Goal: Information Seeking & Learning: Learn about a topic

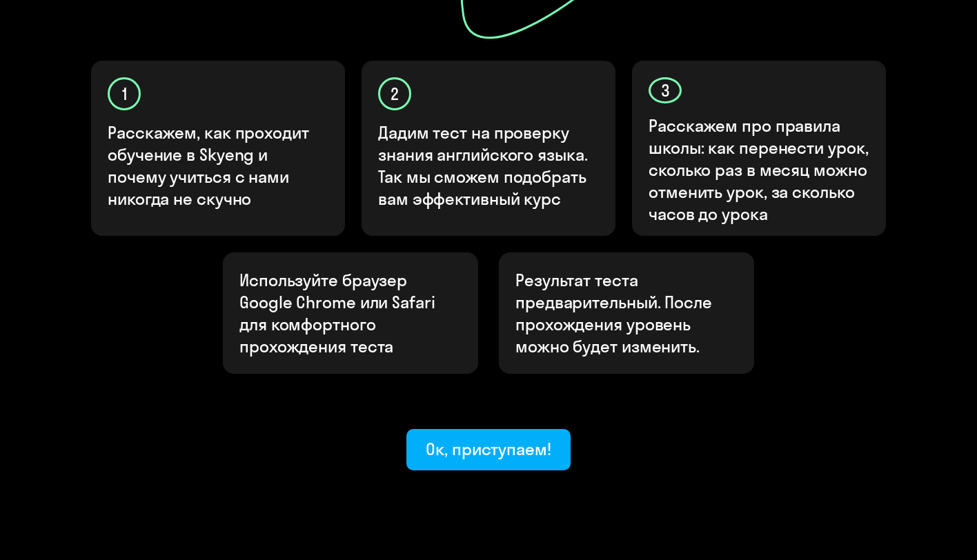
scroll to position [436, 0]
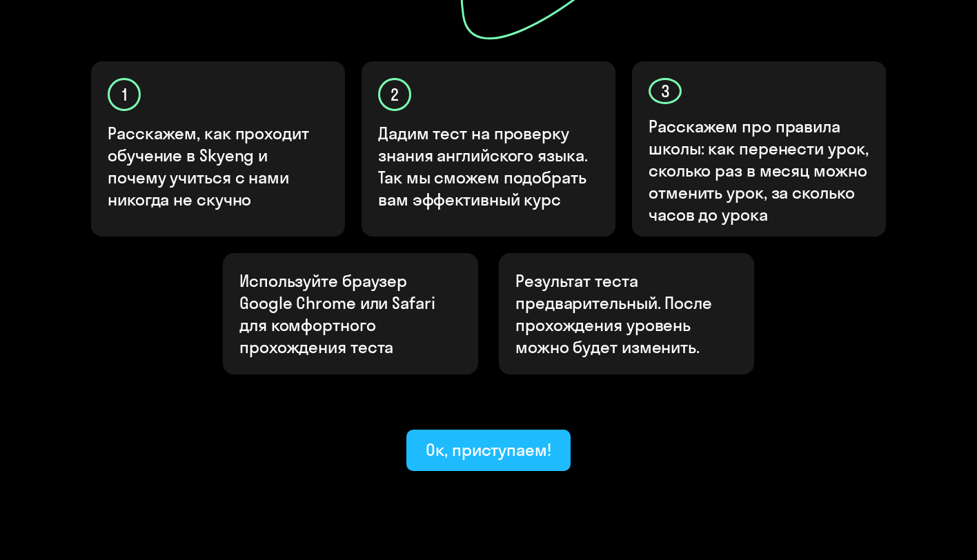
click at [504, 439] on div "Ок, приступаем!" at bounding box center [489, 450] width 126 height 22
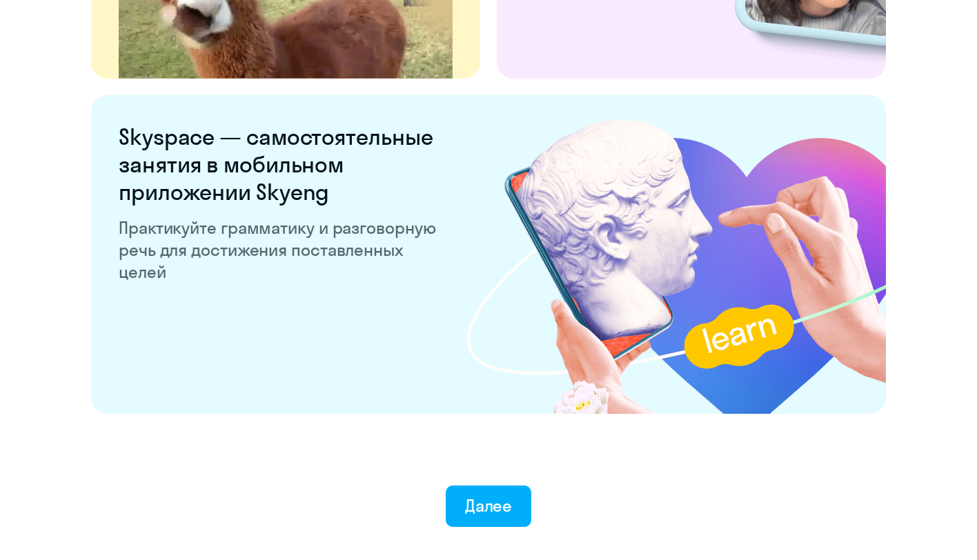
scroll to position [2532, 0]
click at [474, 490] on button "Далее" at bounding box center [489, 506] width 86 height 41
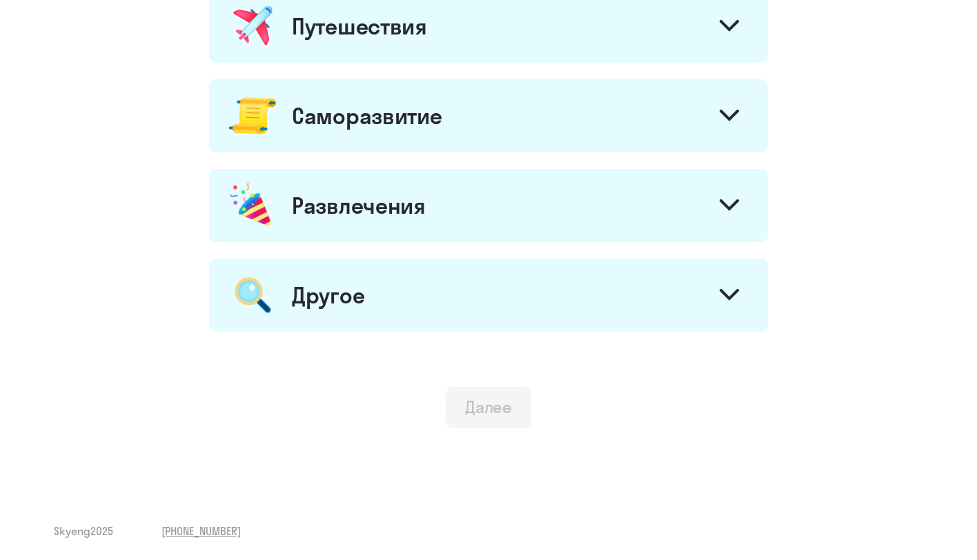
scroll to position [756, 0]
click at [745, 292] on div at bounding box center [728, 296] width 33 height 33
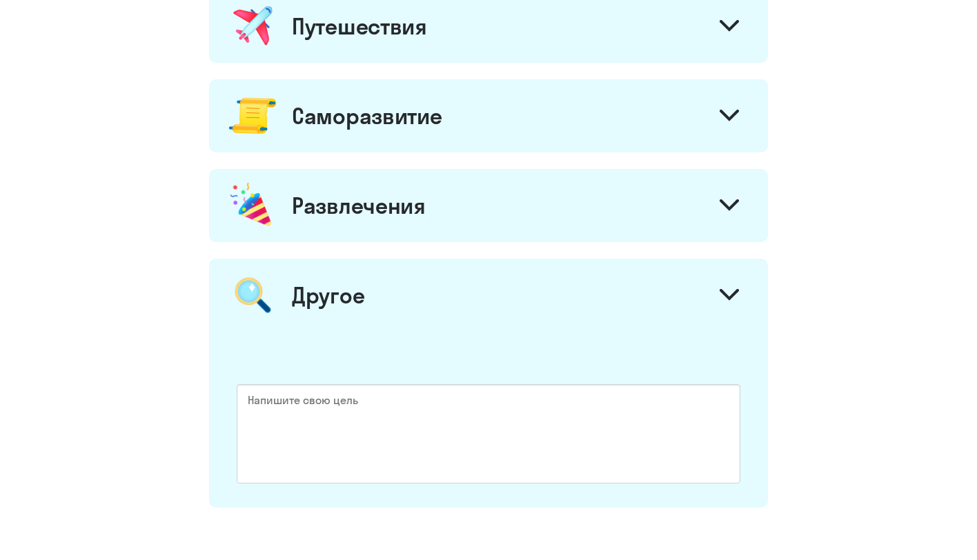
click at [745, 292] on div at bounding box center [728, 296] width 33 height 33
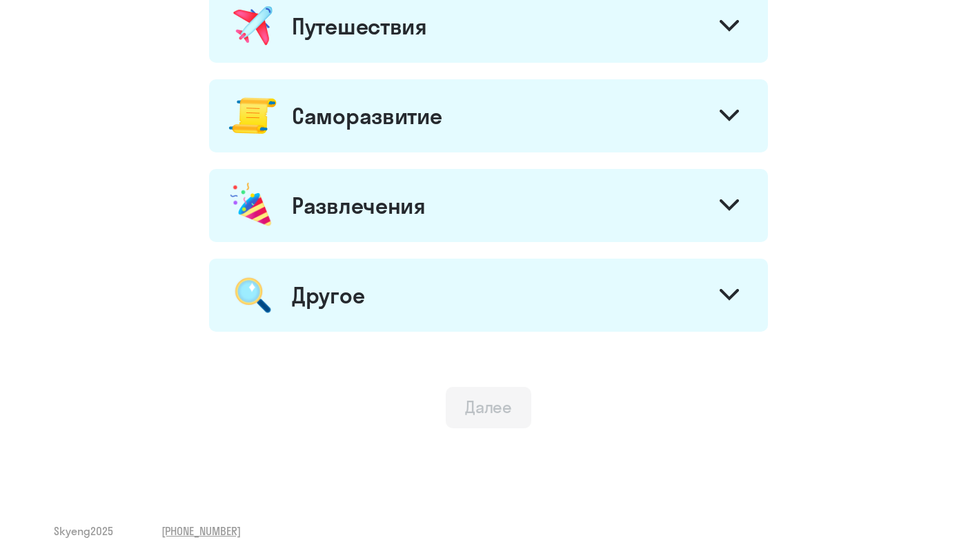
click at [717, 199] on div at bounding box center [728, 206] width 33 height 33
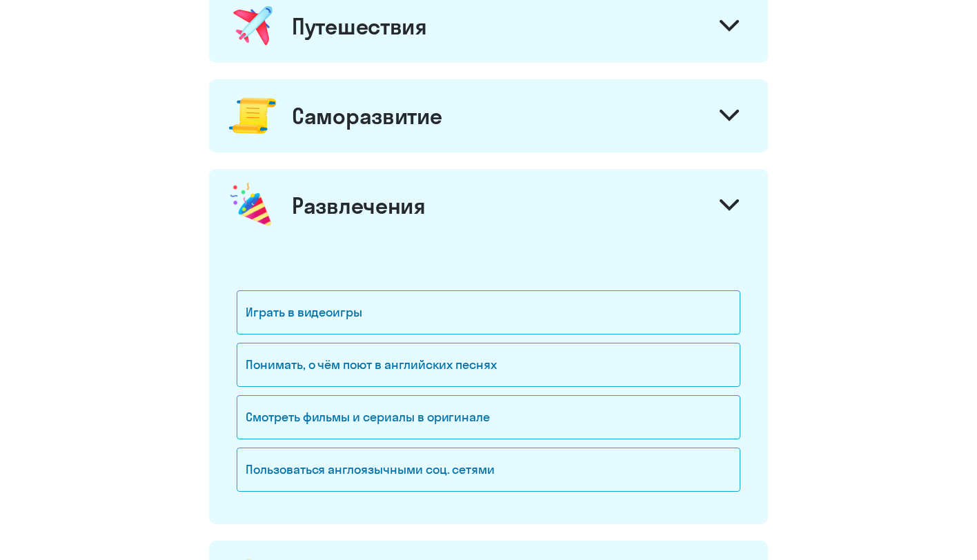
click at [717, 199] on div at bounding box center [728, 206] width 33 height 33
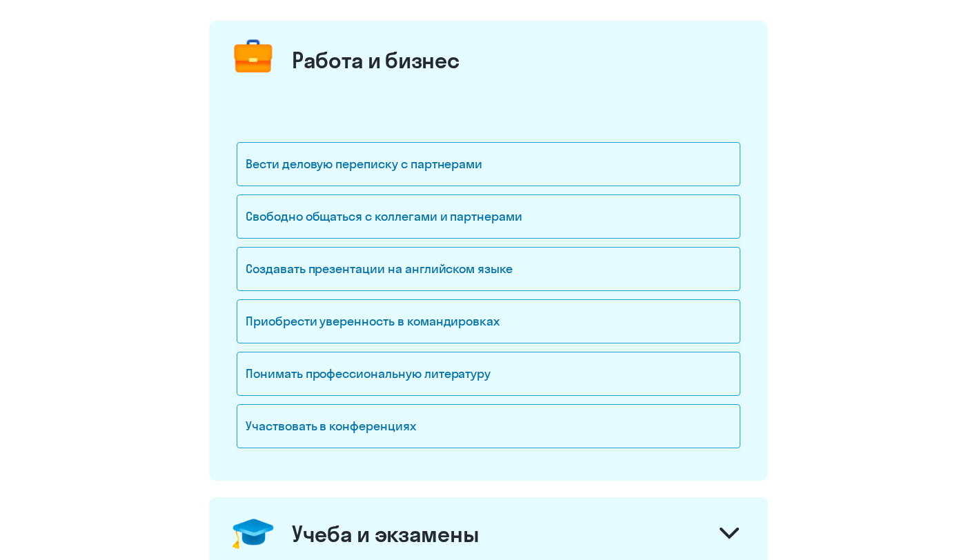
scroll to position [159, 0]
click at [557, 166] on div "Вести деловую переписку с партнерами" at bounding box center [488, 164] width 503 height 44
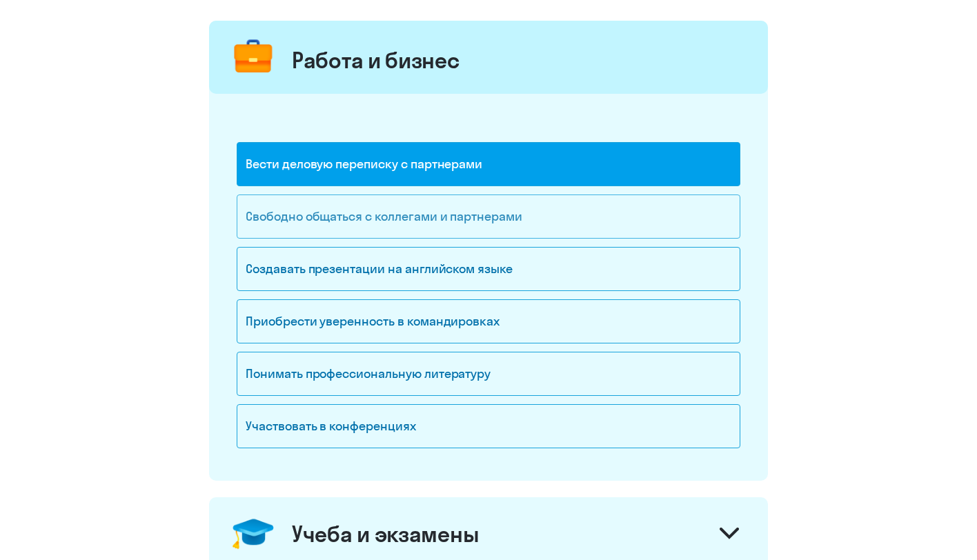
click at [550, 221] on div "Свободно общаться с коллегами и партнерами" at bounding box center [488, 216] width 503 height 44
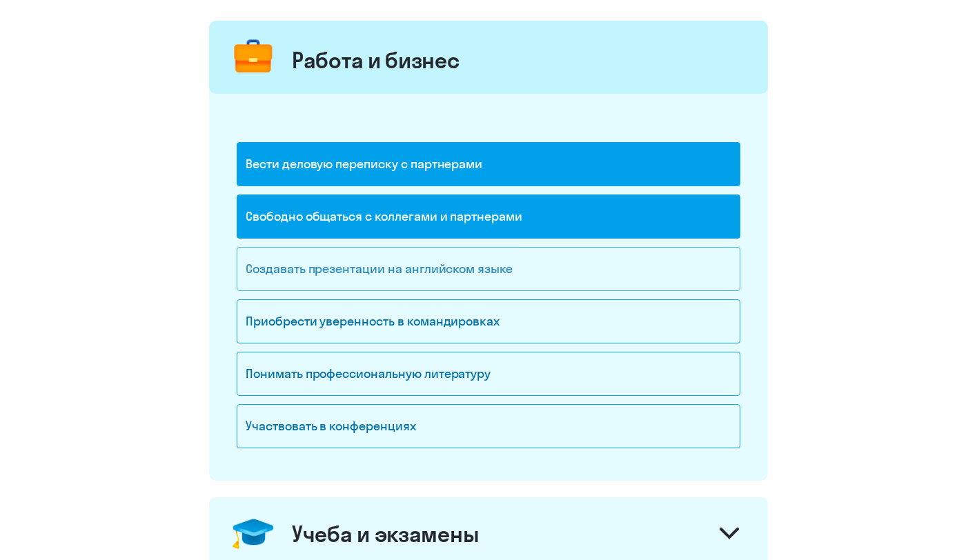
click at [524, 269] on div "Создавать презентации на английском языке" at bounding box center [488, 269] width 503 height 44
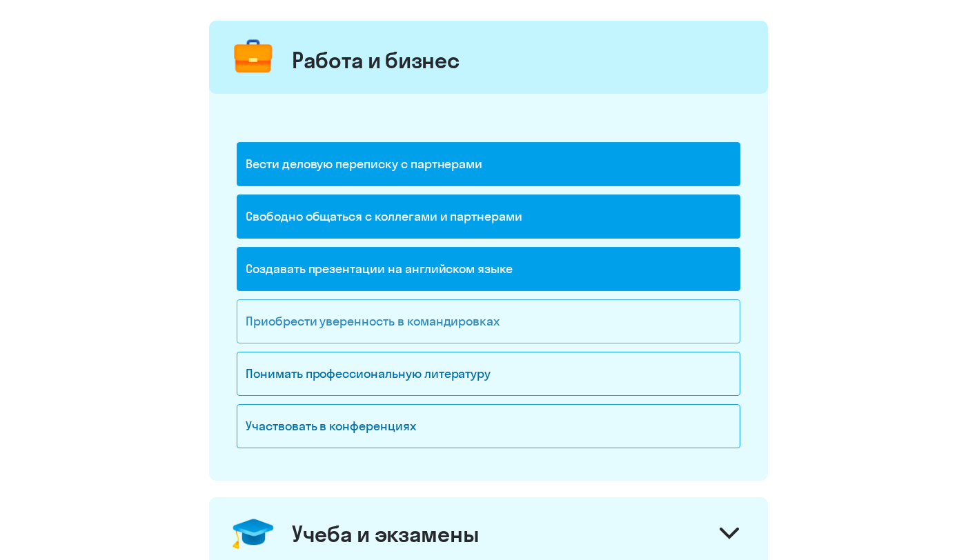
click at [528, 327] on div "Приобрести уверенность в командировках" at bounding box center [488, 321] width 503 height 44
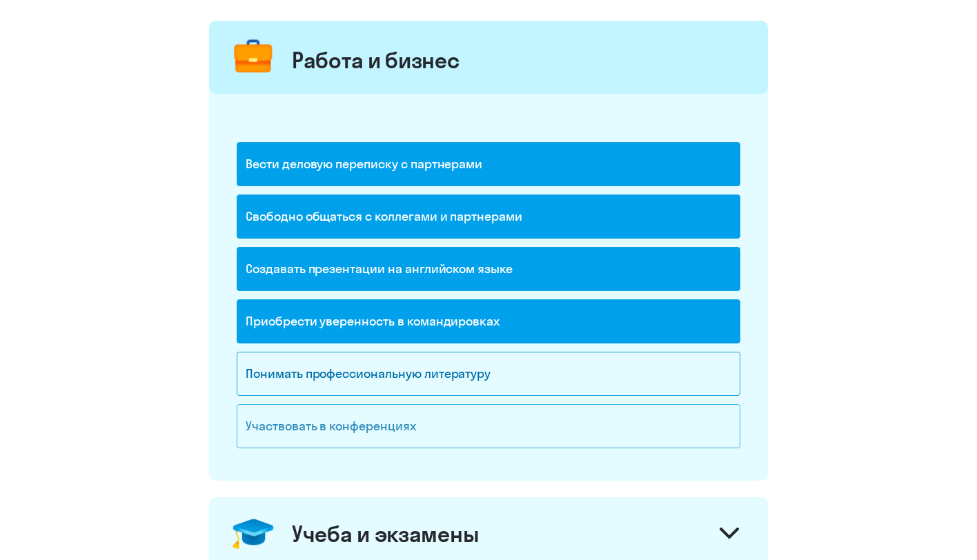
click at [569, 430] on div "Участвовать в конференциях" at bounding box center [488, 426] width 503 height 44
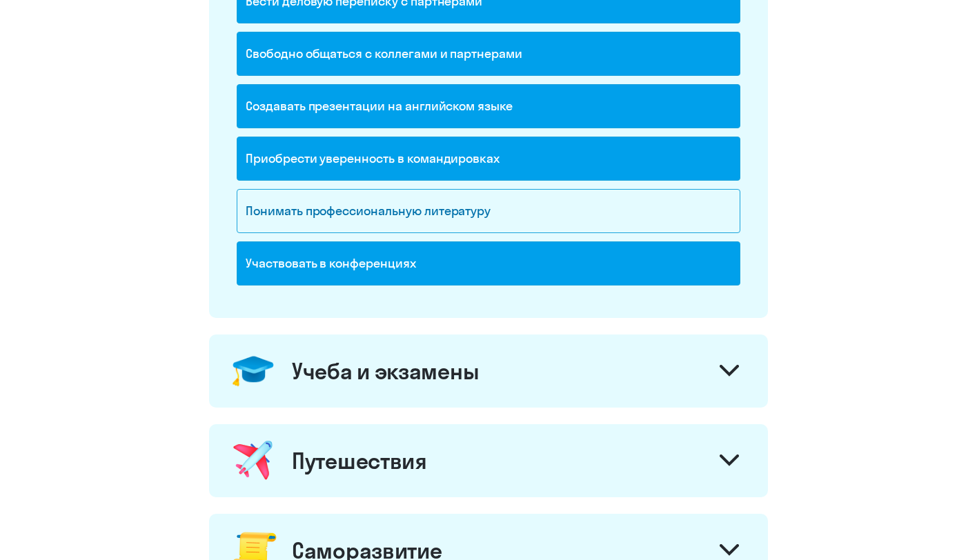
scroll to position [333, 0]
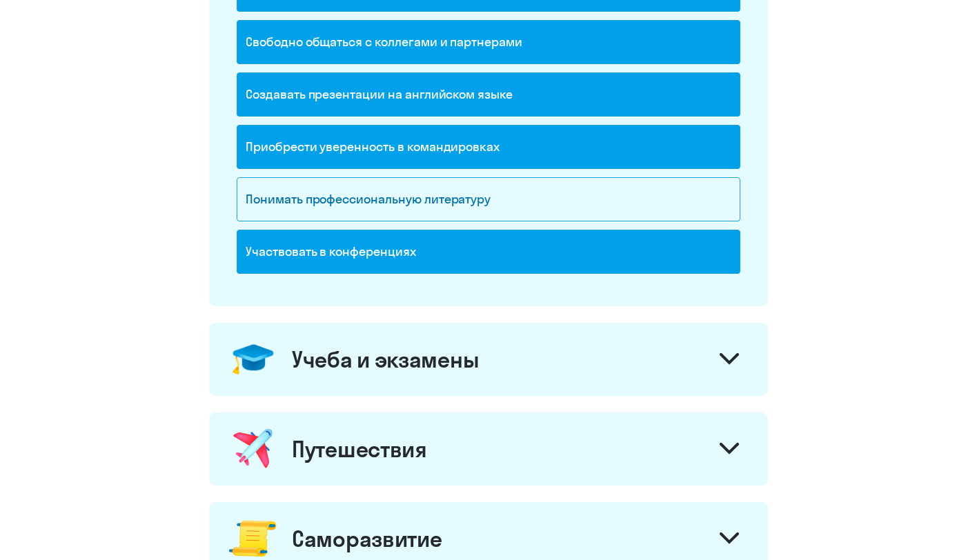
click at [658, 343] on div "Учеба и экзамены" at bounding box center [488, 359] width 559 height 73
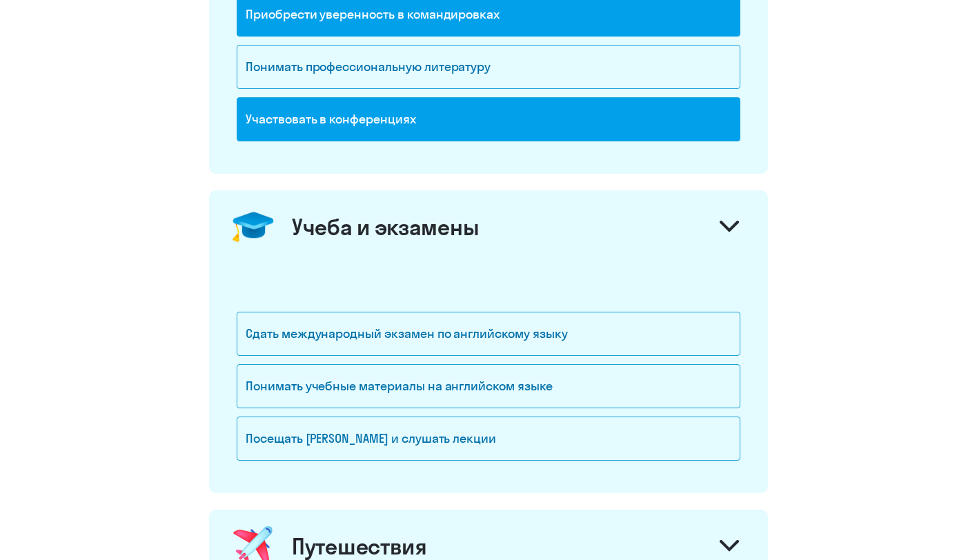
scroll to position [483, 0]
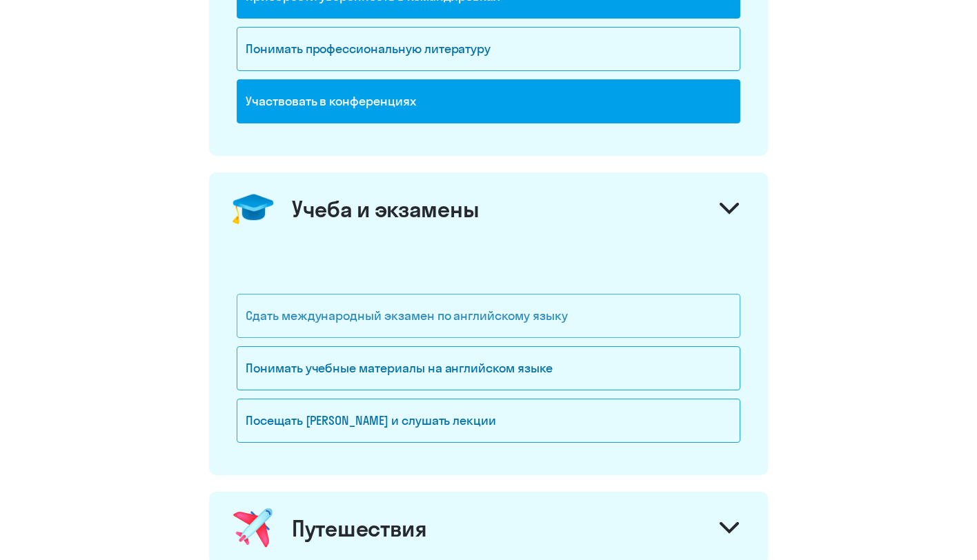
click at [629, 313] on div "Сдать международный экзамен по английскому языку" at bounding box center [488, 316] width 503 height 44
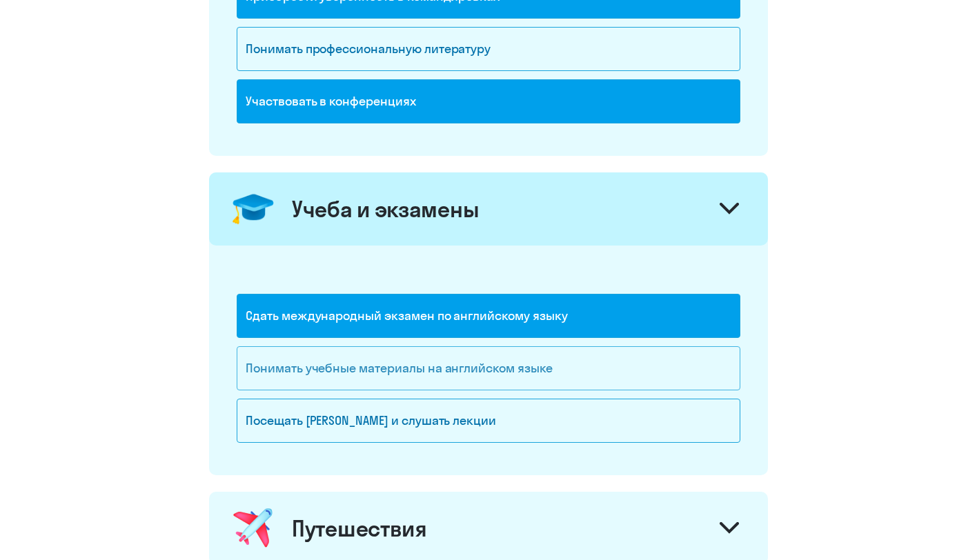
click at [575, 371] on div "Понимать учебные материалы на английском языке" at bounding box center [488, 368] width 503 height 44
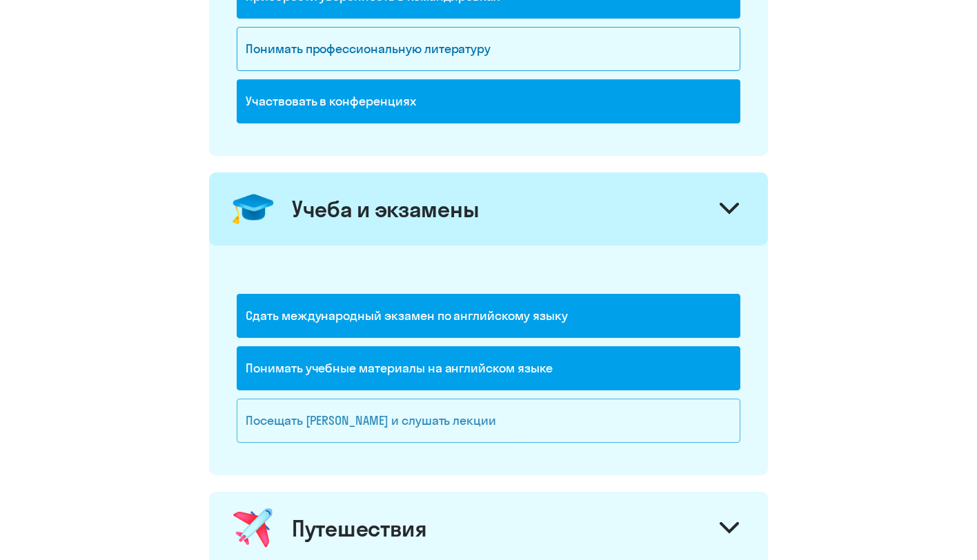
click at [548, 411] on div "Посещать [PERSON_NAME] и слушать лекции" at bounding box center [488, 421] width 503 height 44
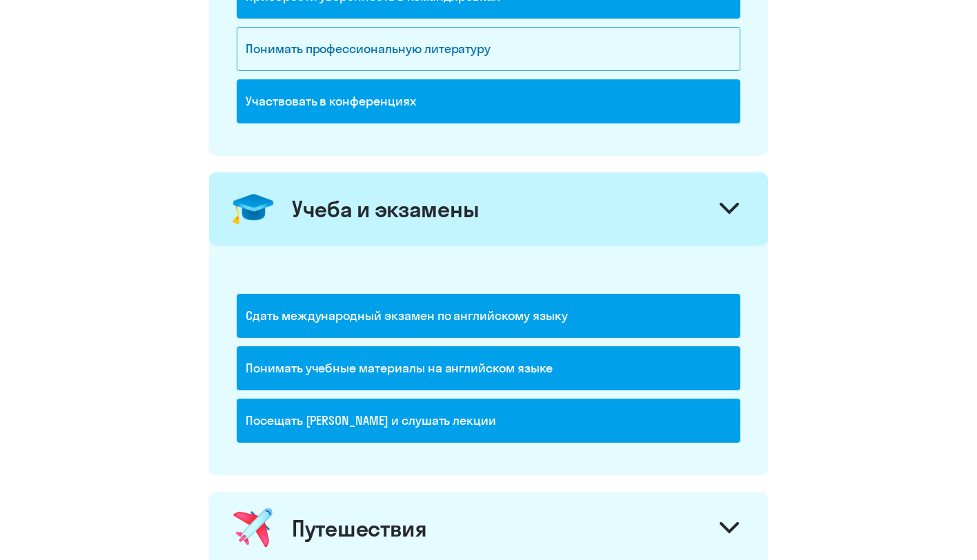
click at [637, 208] on div "Учеба и экзамены" at bounding box center [488, 208] width 559 height 73
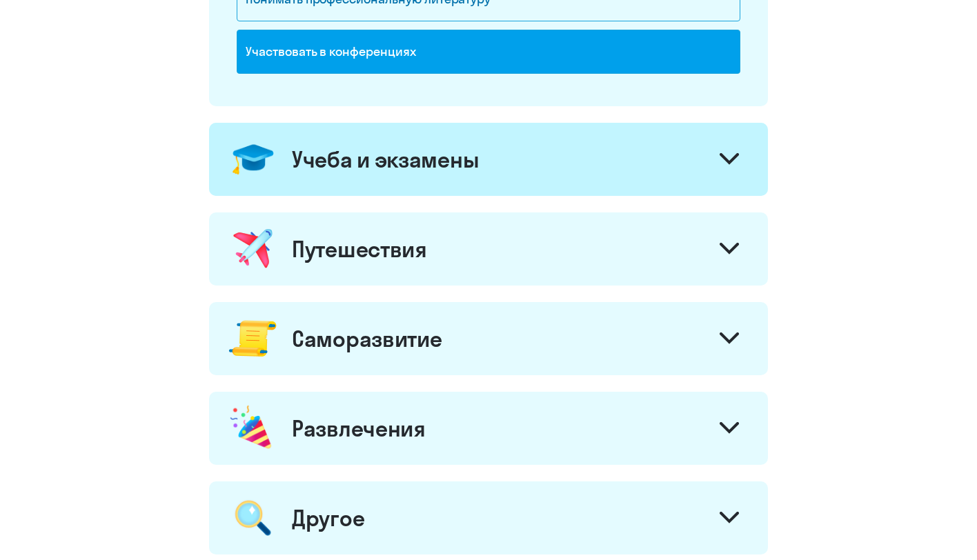
scroll to position [545, 0]
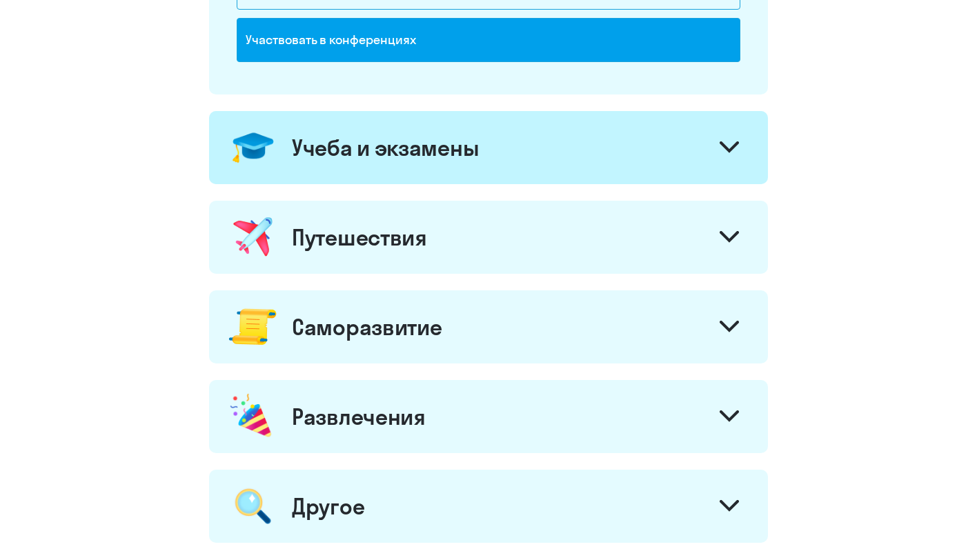
click at [665, 263] on div "Путешествия" at bounding box center [488, 237] width 559 height 73
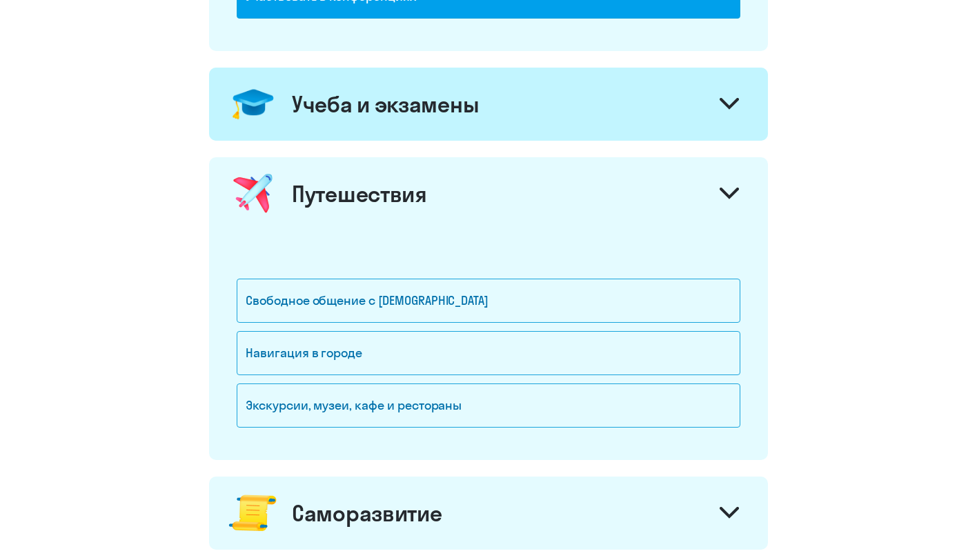
scroll to position [592, 0]
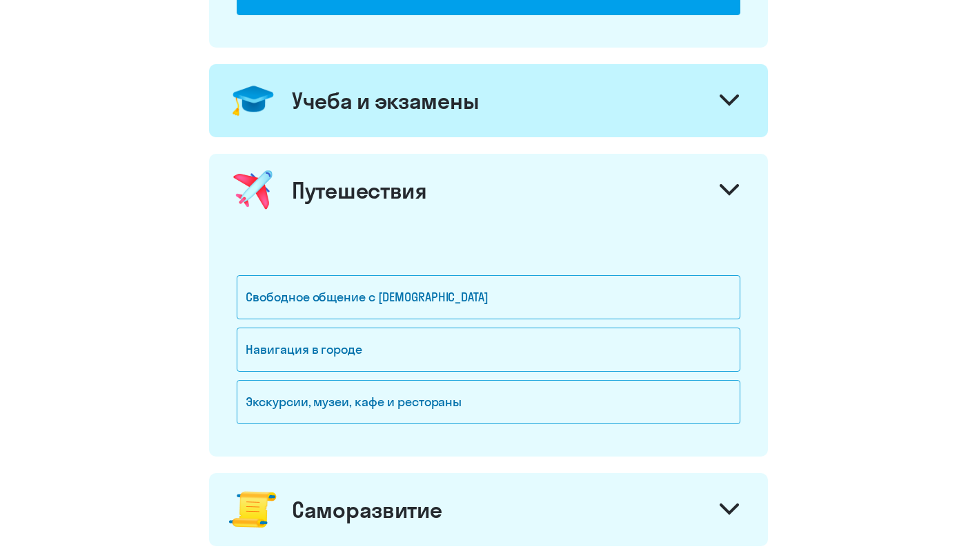
click at [680, 94] on div "Учеба и экзамены" at bounding box center [488, 100] width 559 height 73
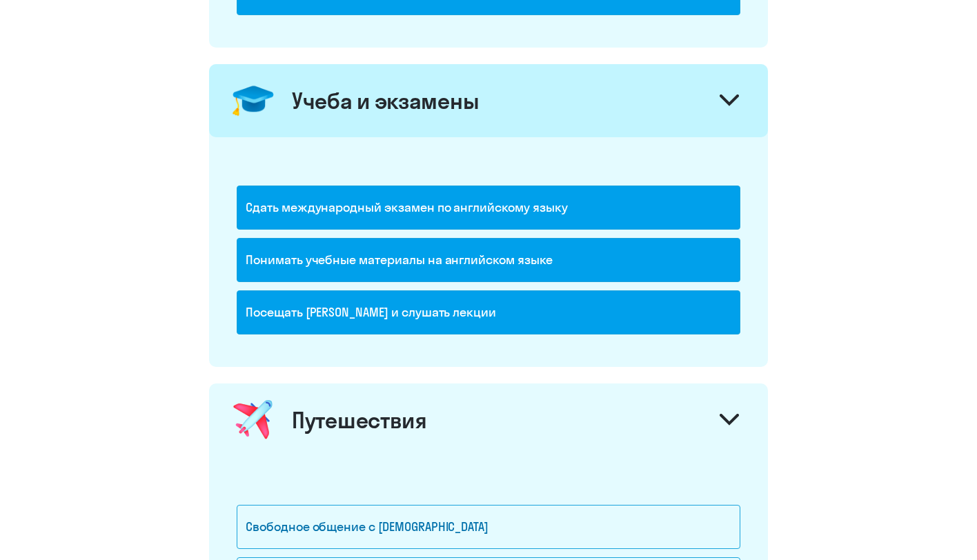
click at [680, 94] on div "Учеба и экзамены" at bounding box center [488, 100] width 559 height 73
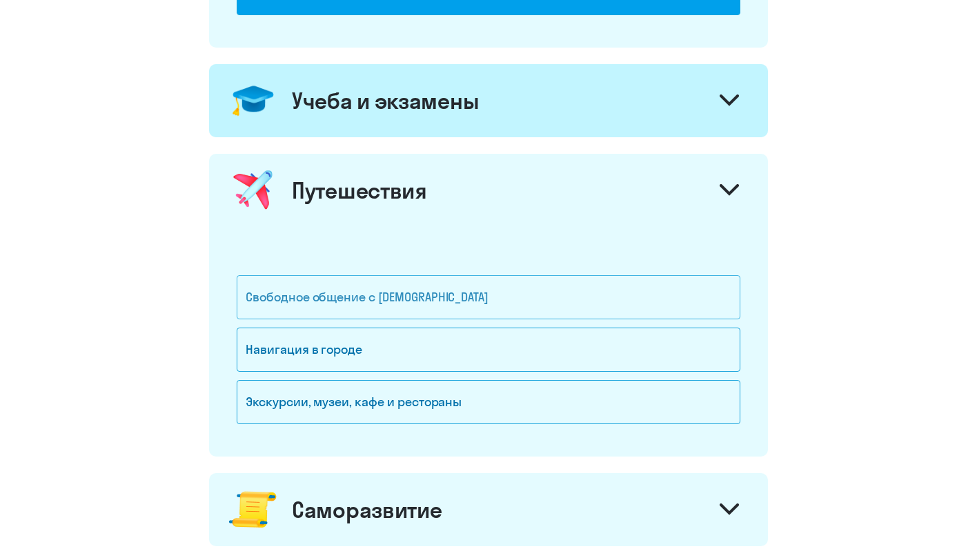
click at [461, 306] on div "Свободное общение с [DEMOGRAPHIC_DATA]" at bounding box center [488, 297] width 503 height 44
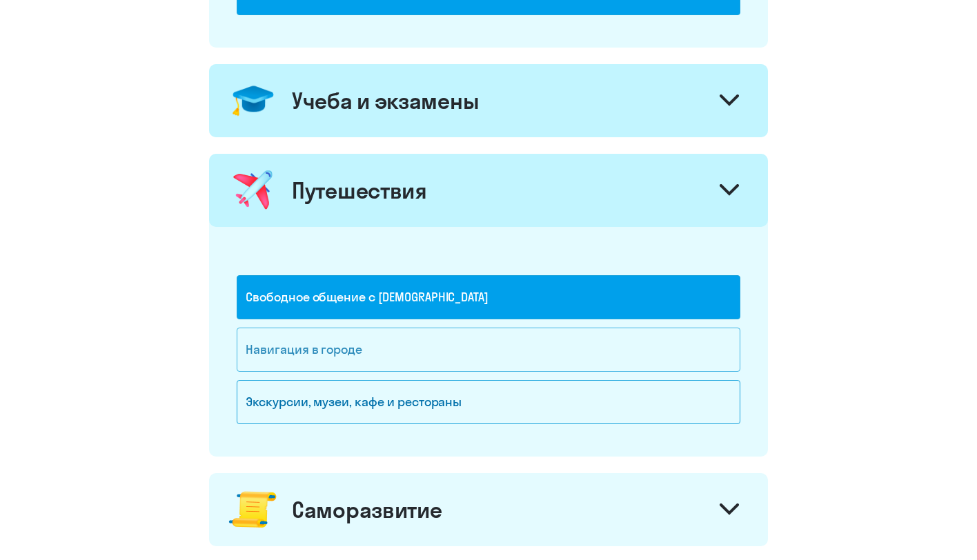
click at [462, 355] on div "Навигация в городе" at bounding box center [488, 350] width 503 height 44
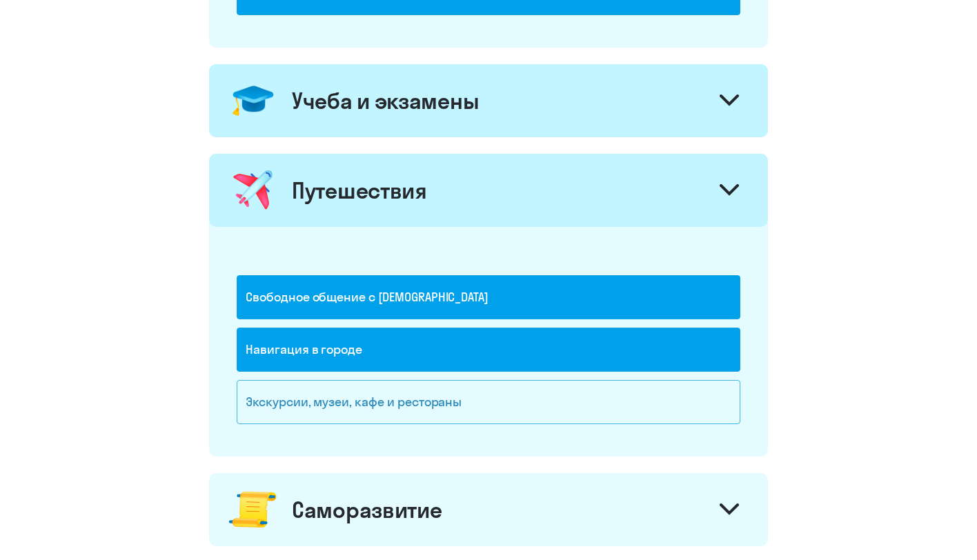
click at [482, 404] on div "Экскурсии, музеи, кафе и рестораны" at bounding box center [488, 402] width 503 height 44
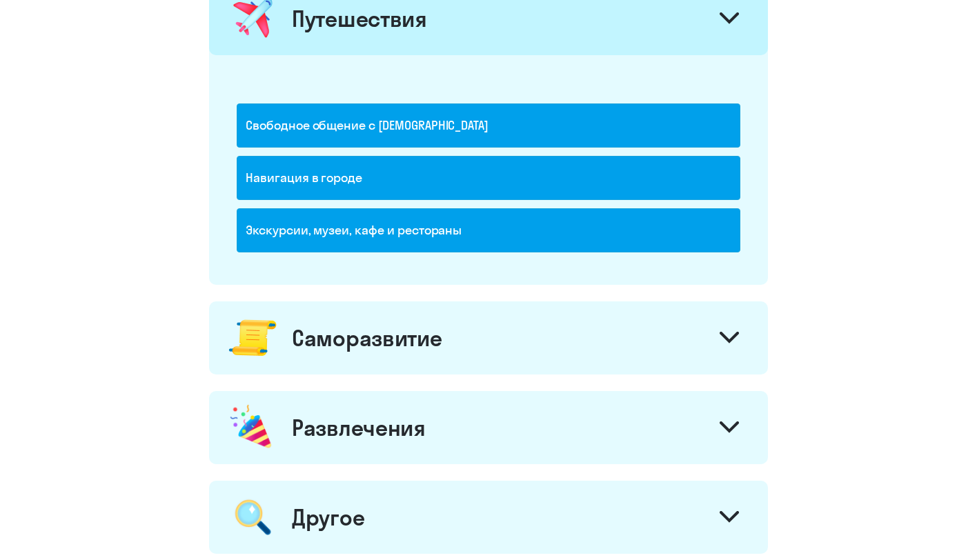
scroll to position [788, 0]
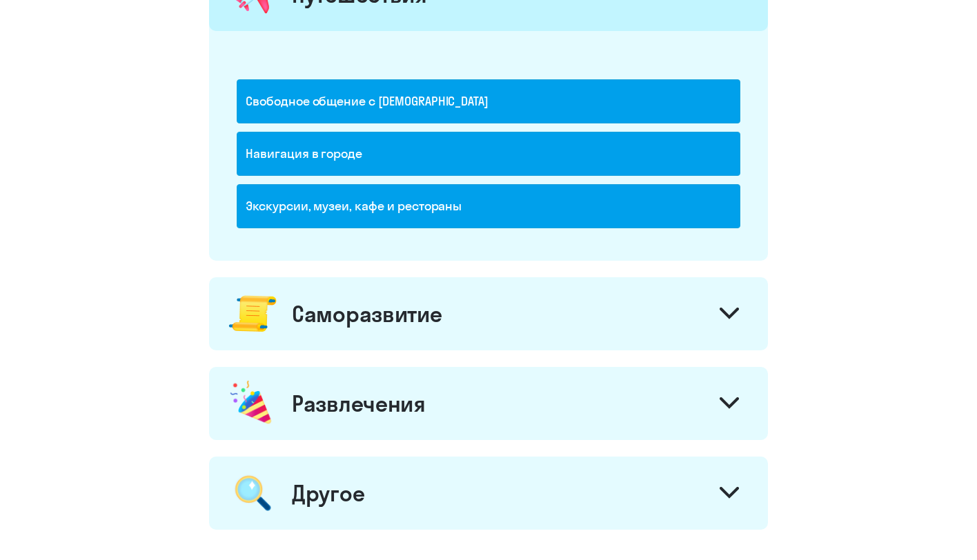
click at [546, 325] on div "Саморазвитие" at bounding box center [488, 313] width 559 height 73
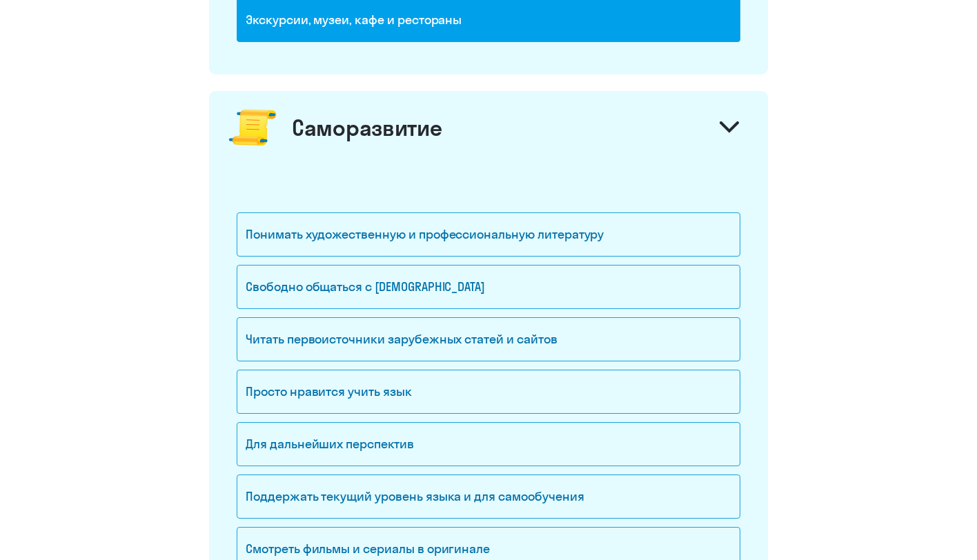
scroll to position [983, 0]
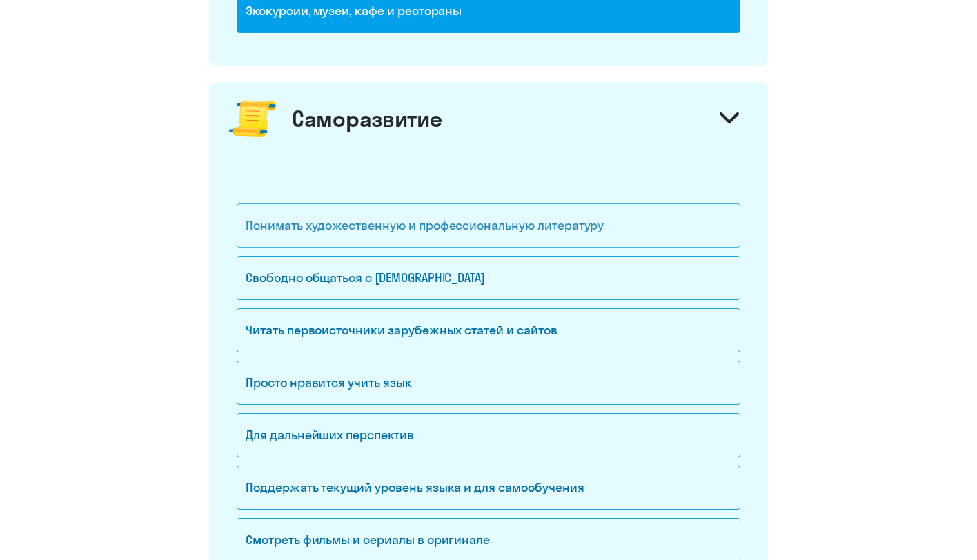
click at [534, 230] on div "Понимать художественную и профессиональную литературу" at bounding box center [488, 225] width 503 height 44
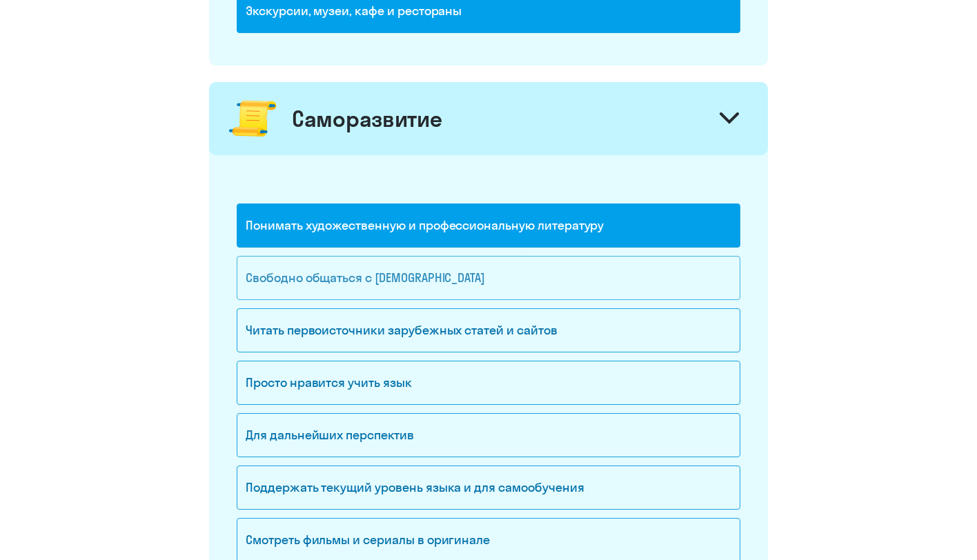
click at [552, 287] on div "Свободно общаться с [DEMOGRAPHIC_DATA]" at bounding box center [488, 278] width 503 height 44
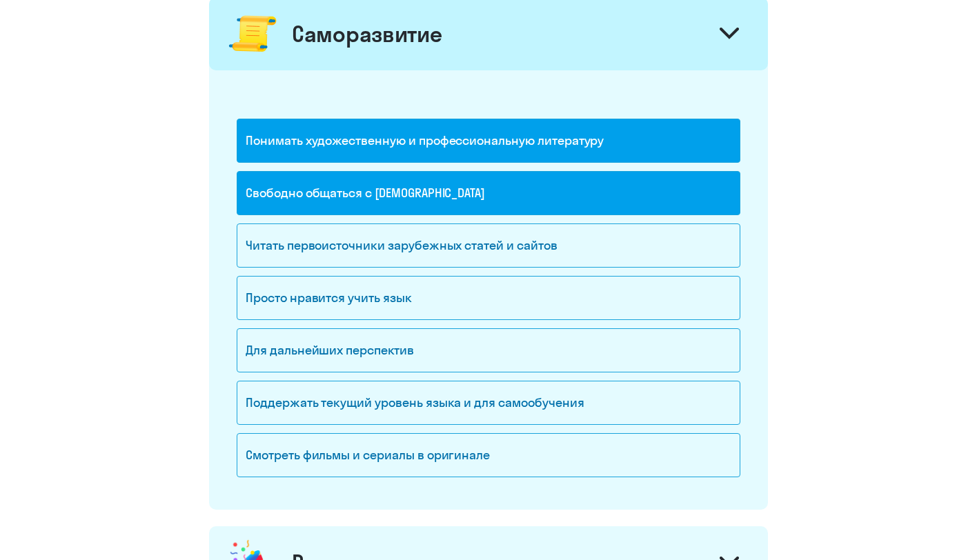
scroll to position [1095, 0]
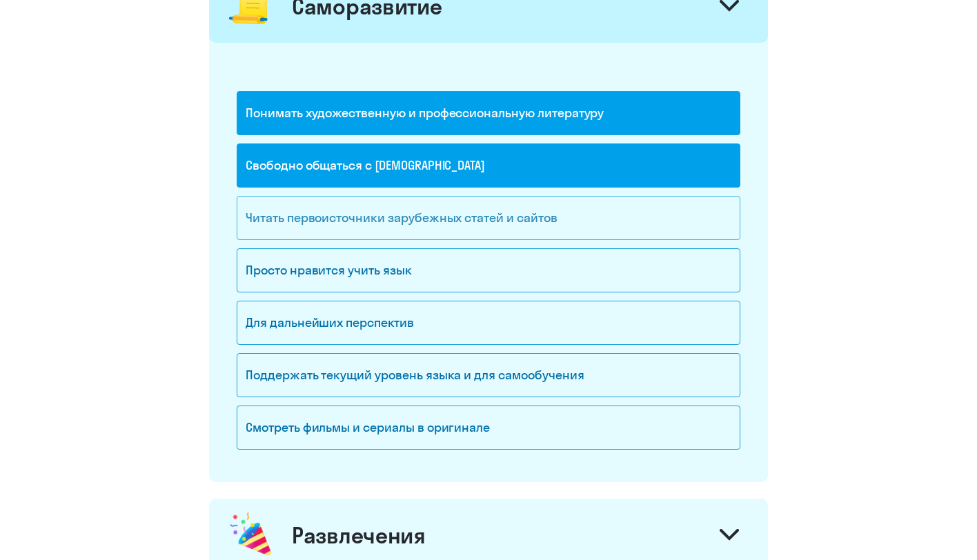
click at [523, 221] on div "Читать первоисточники зарубежных статей и сайтов" at bounding box center [488, 218] width 503 height 44
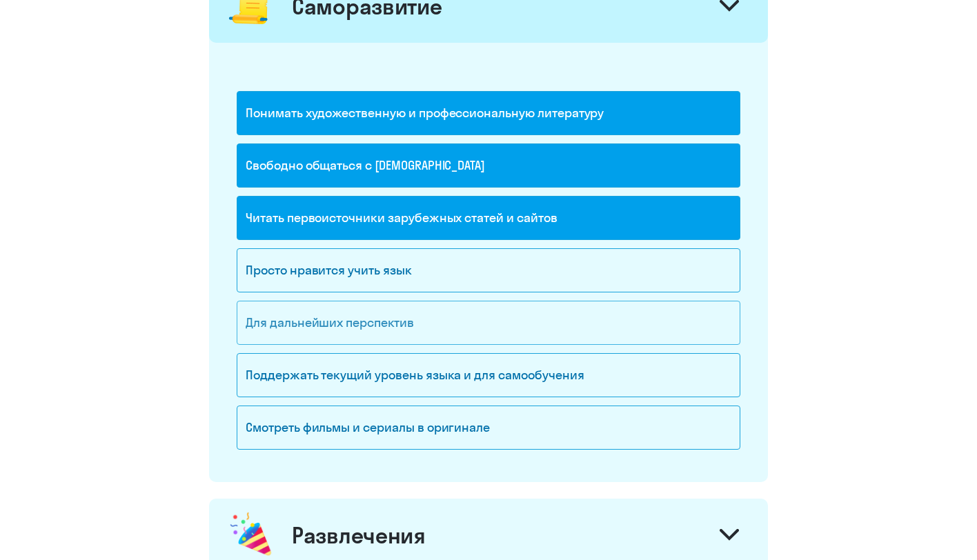
click at [504, 328] on div "Для дальнейших перспектив" at bounding box center [488, 323] width 503 height 44
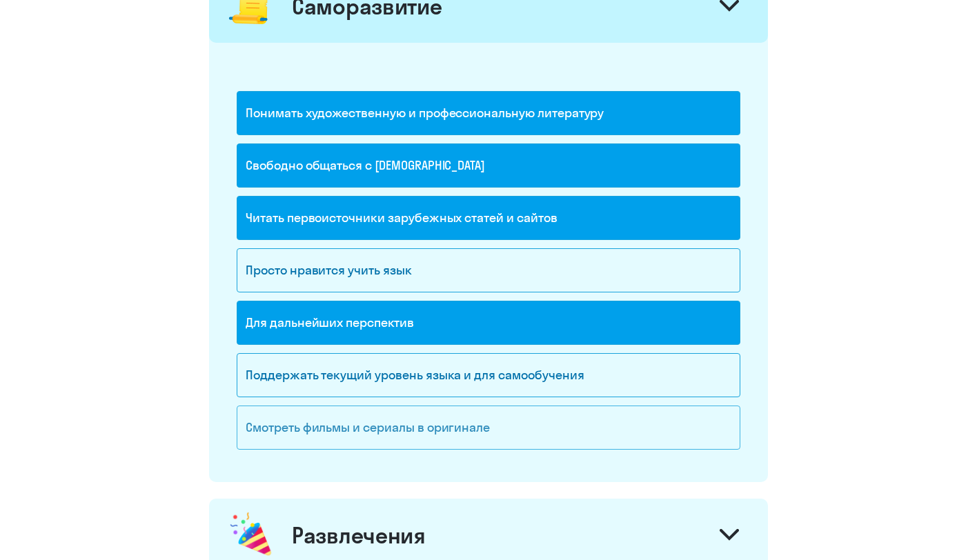
click at [679, 439] on div "Смотреть фильмы и сериалы в оригинале" at bounding box center [488, 428] width 503 height 44
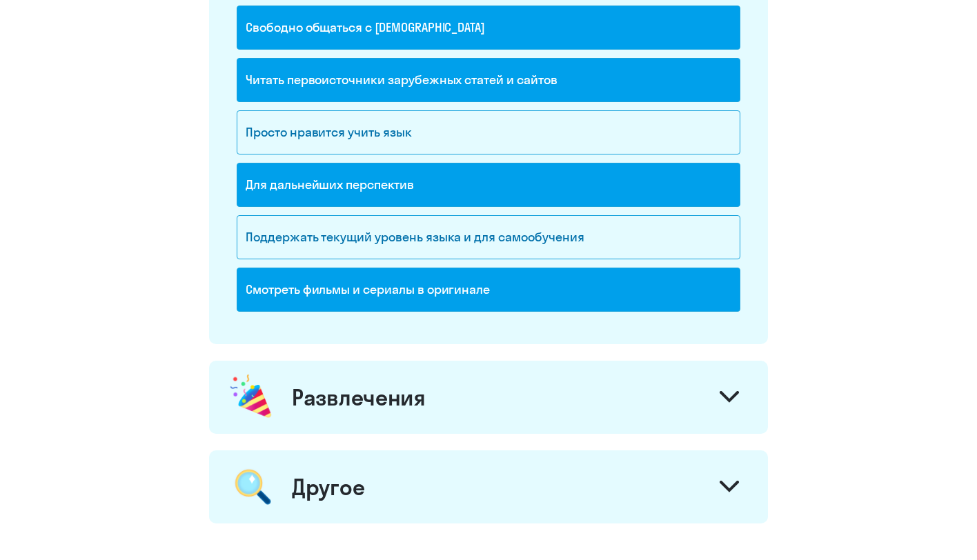
scroll to position [1234, 0]
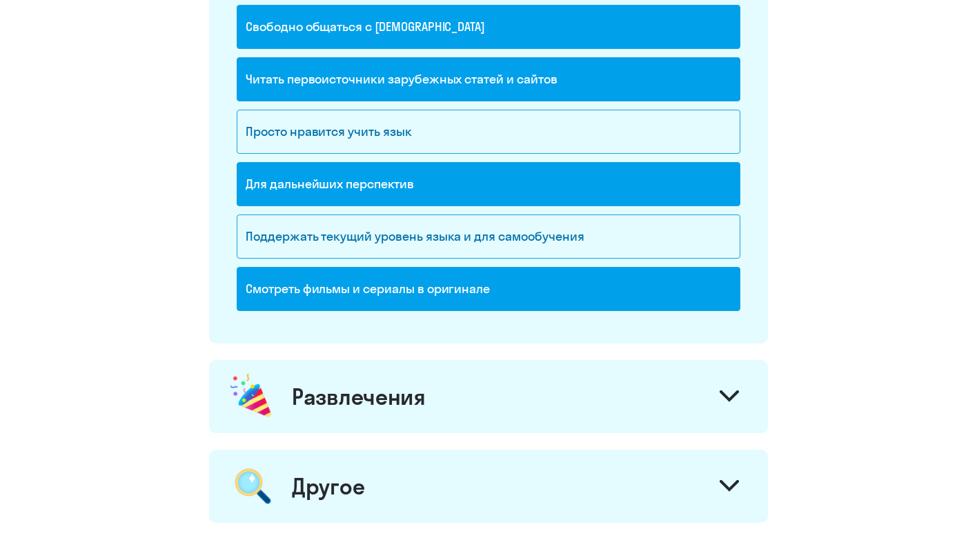
click at [681, 390] on div "Развлечения" at bounding box center [488, 396] width 559 height 73
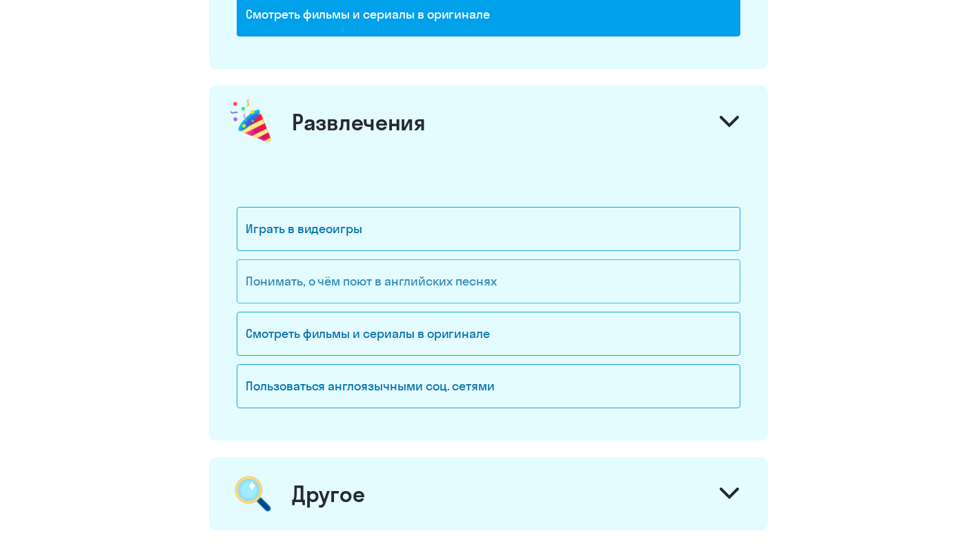
scroll to position [1510, 0]
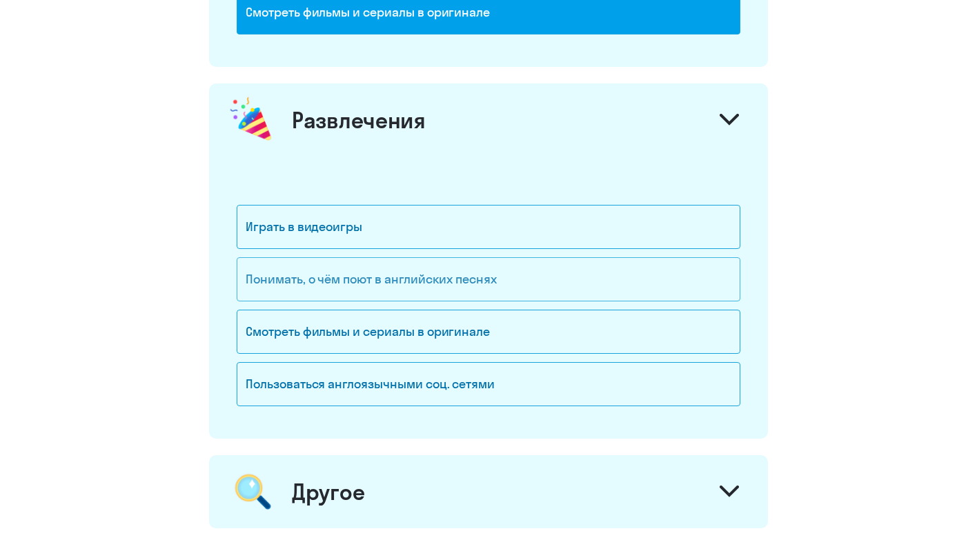
click at [467, 274] on div "Понимать, о чём поют в английских песнях" at bounding box center [488, 279] width 503 height 44
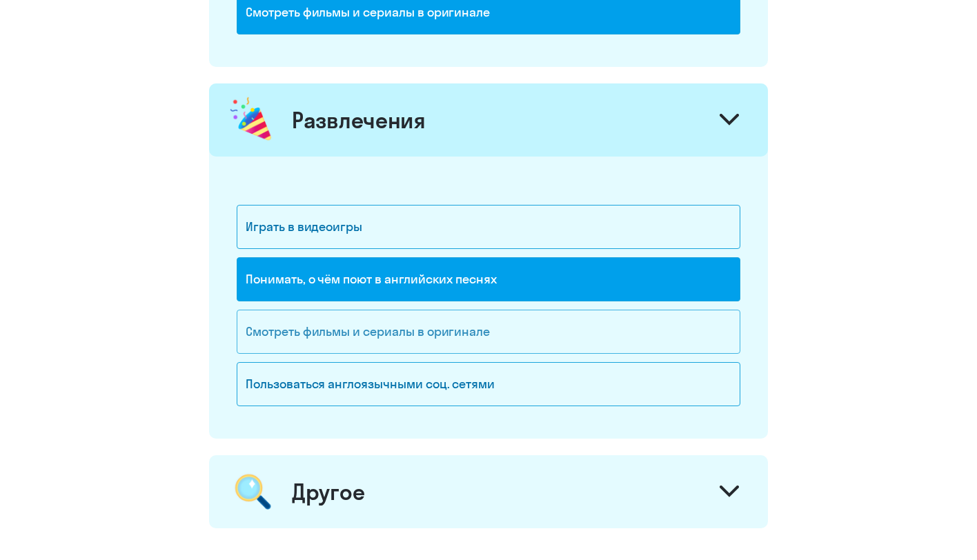
click at [481, 328] on div "Смотреть фильмы и сериалы в оригинале" at bounding box center [488, 332] width 503 height 44
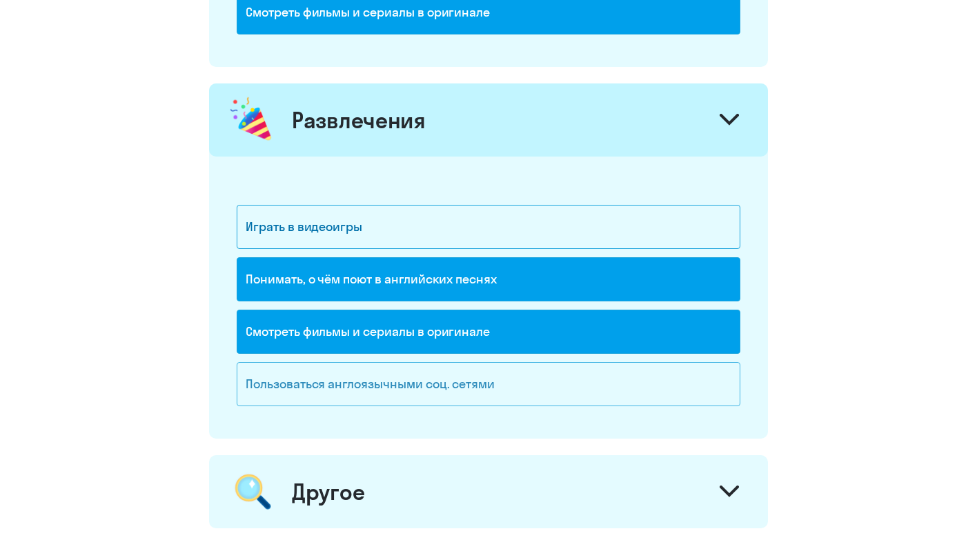
click at [567, 378] on div "Пользоваться англоязычными соц. сетями" at bounding box center [488, 384] width 503 height 44
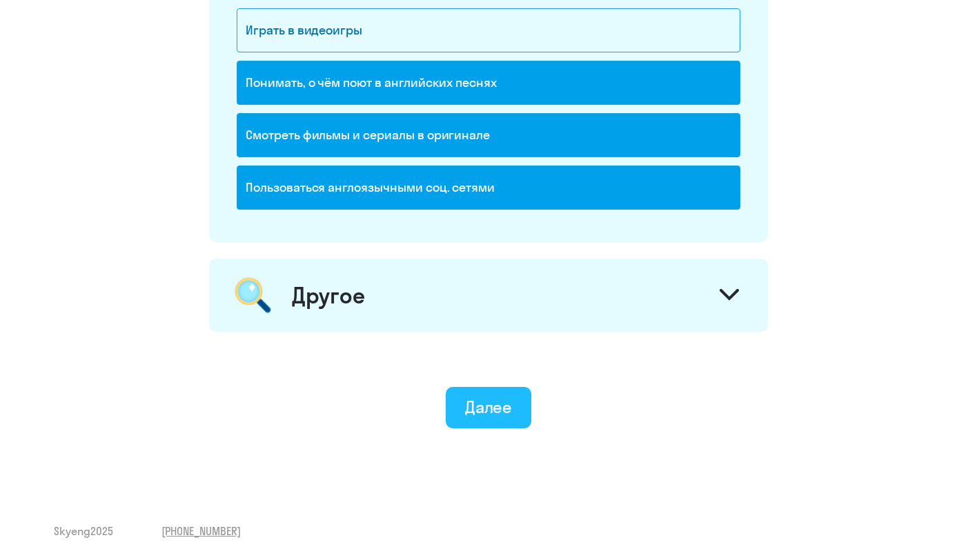
scroll to position [1707, 0]
click at [497, 410] on div "Далее" at bounding box center [489, 407] width 48 height 22
